Goal: Task Accomplishment & Management: Use online tool/utility

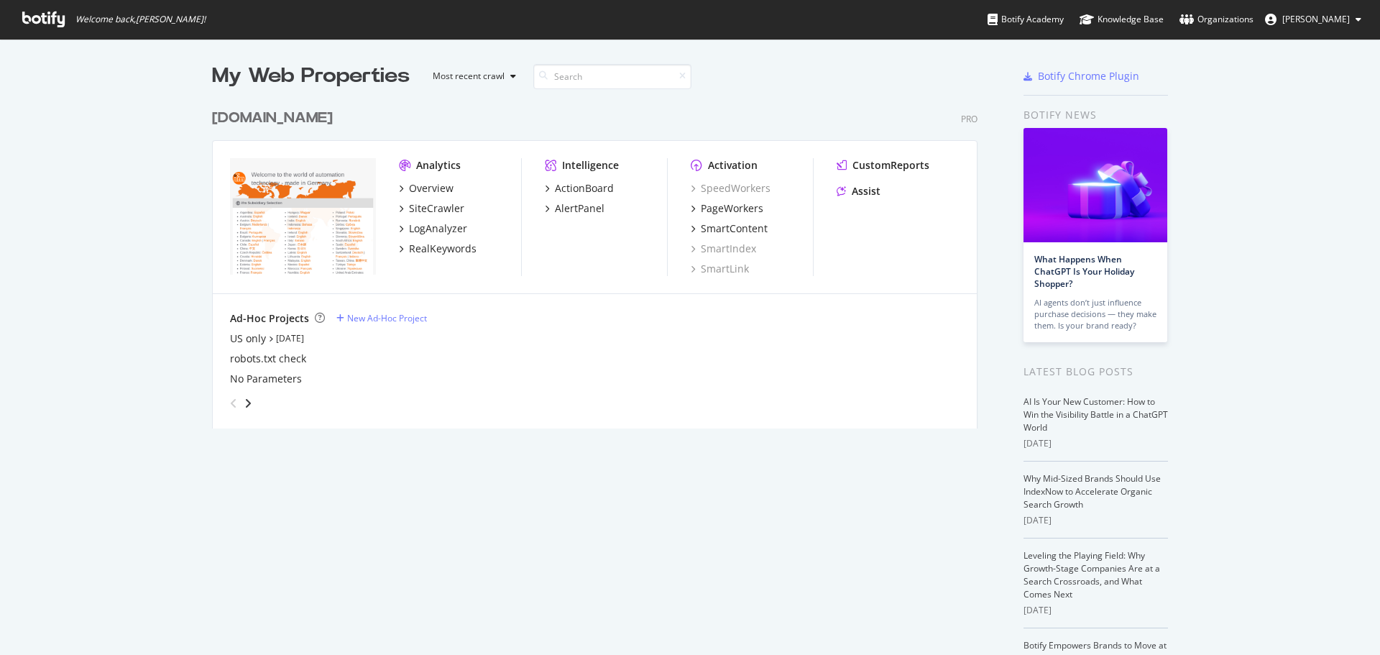
scroll to position [644, 1358]
click at [437, 211] on div "SiteCrawler" at bounding box center [436, 208] width 55 height 14
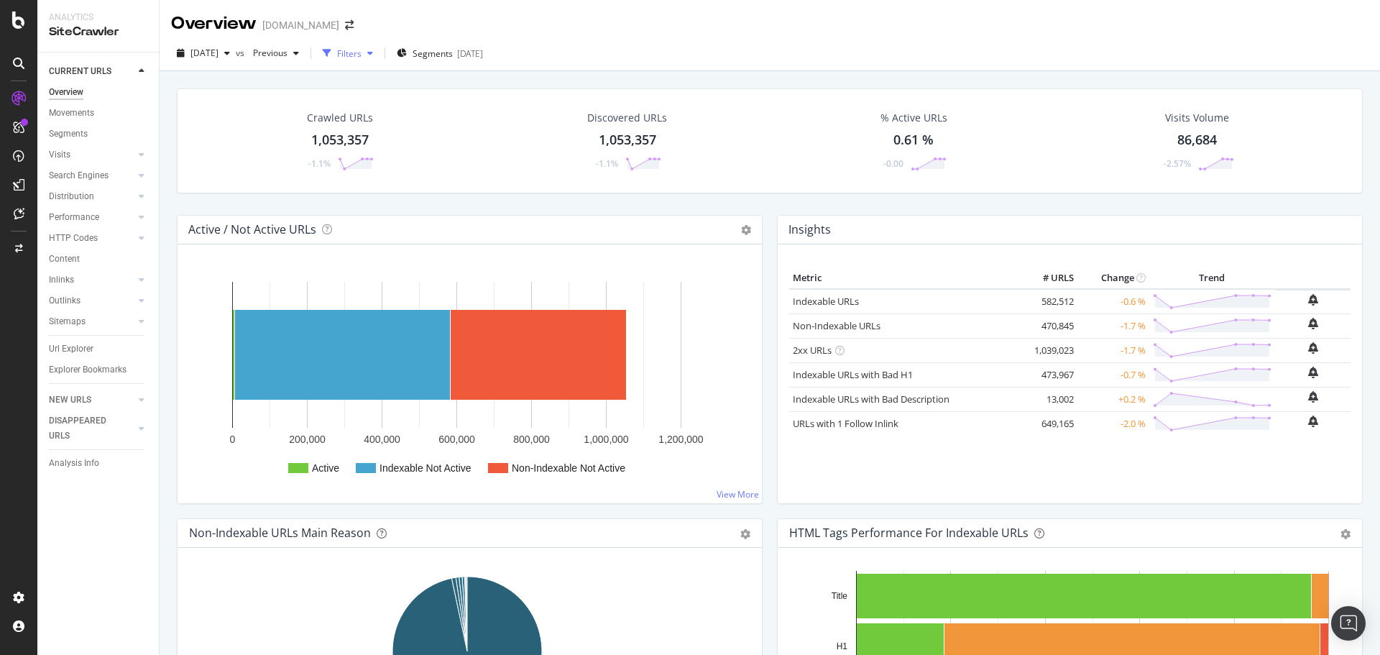
click at [361, 54] on div "Filters" at bounding box center [349, 53] width 24 height 12
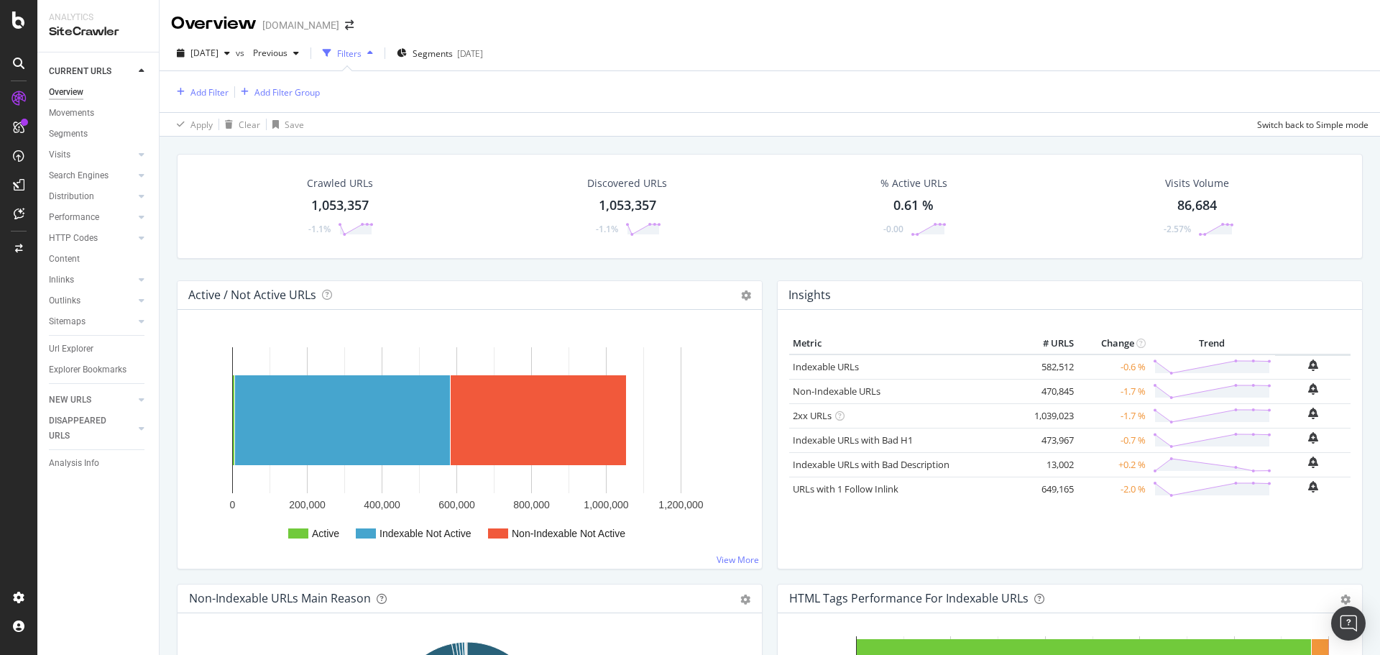
click at [231, 96] on div "Add Filter Add Filter Group" at bounding box center [245, 91] width 149 height 17
click at [204, 96] on div "Add Filter" at bounding box center [209, 92] width 38 height 12
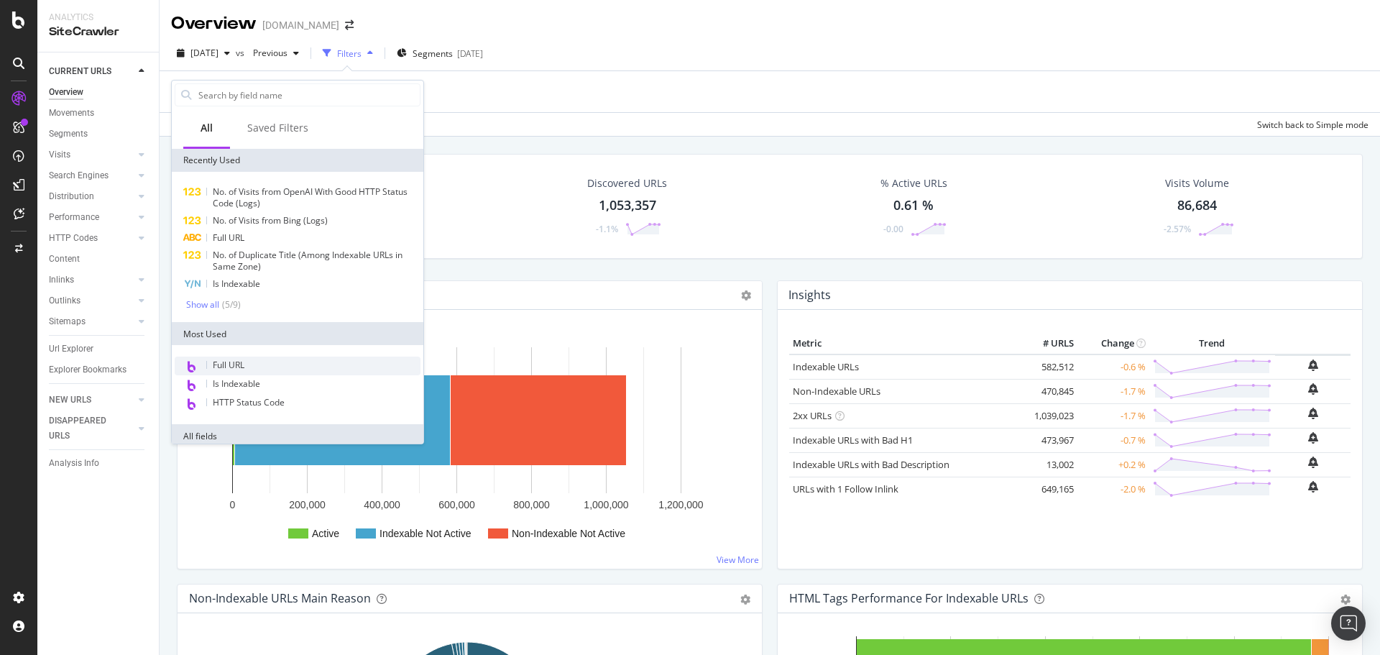
click at [252, 364] on div "Full URL" at bounding box center [298, 365] width 246 height 19
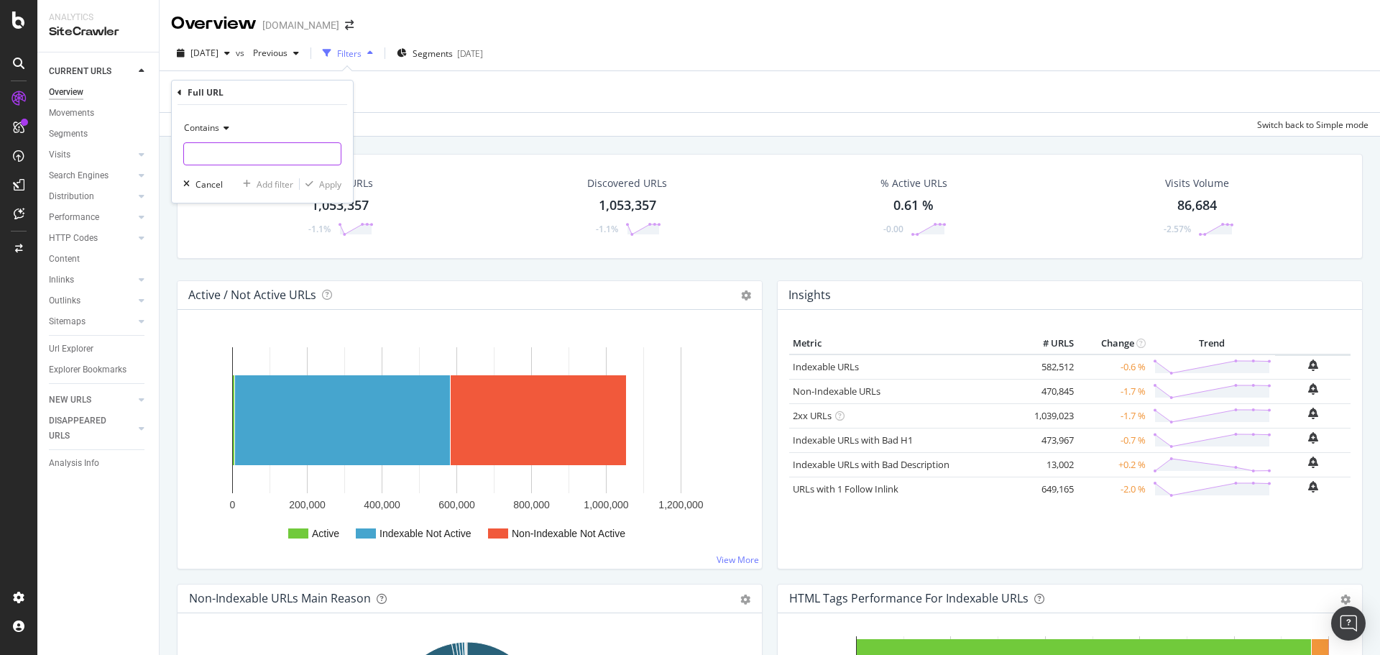
click at [252, 155] on input "text" at bounding box center [262, 153] width 157 height 23
paste input "[URL][DOMAIN_NAME]"
drag, startPoint x: 212, startPoint y: 153, endPoint x: 117, endPoint y: 157, distance: 94.9
click at [117, 157] on body "0 Article words Copy & Analyze Analytics SiteCrawler CURRENT URLS Overview Move…" at bounding box center [690, 327] width 1380 height 655
click at [292, 153] on input "[URL][DOMAIN_NAME]" at bounding box center [252, 153] width 136 height 23
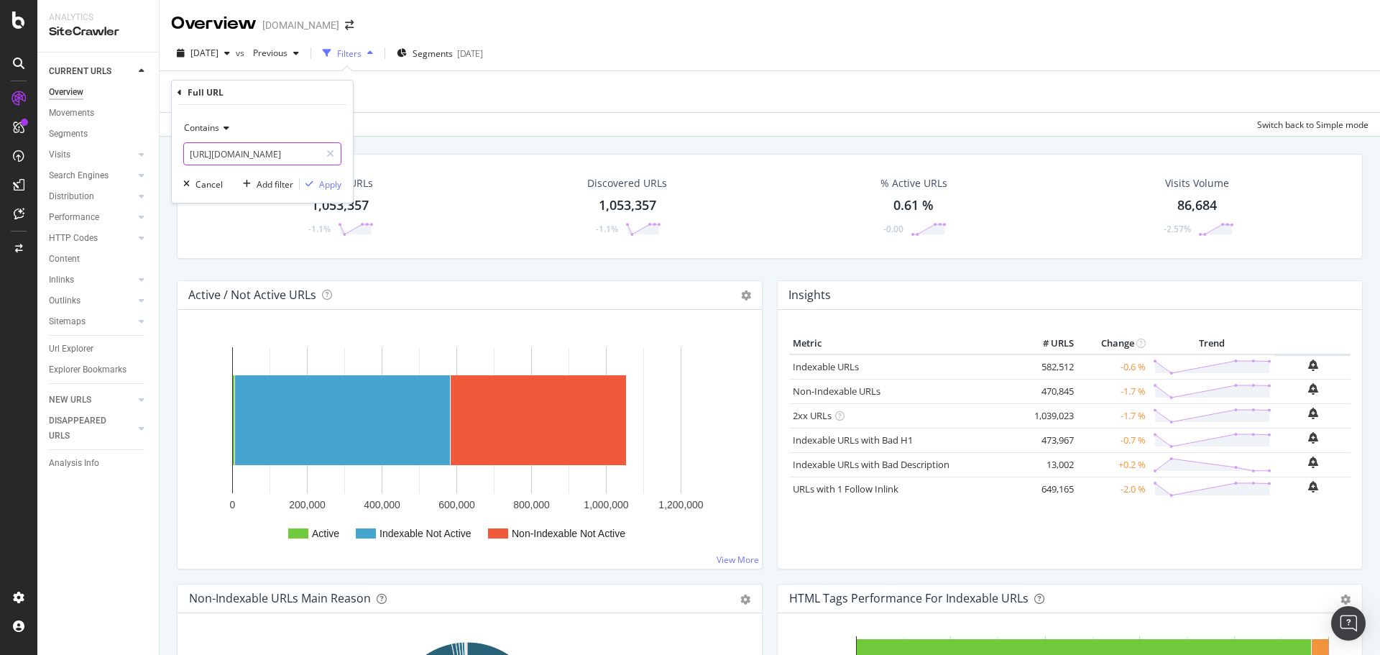
drag, startPoint x: 311, startPoint y: 154, endPoint x: 0, endPoint y: 154, distance: 311.2
click at [0, 154] on body "0 Article words Copy & Analyze Analytics SiteCrawler CURRENT URLS Overview Move…" at bounding box center [690, 327] width 1380 height 655
type input "/explore-products/software-iiot-solutions"
click at [321, 180] on div "Apply" at bounding box center [330, 184] width 22 height 12
